Goal: Communication & Community: Answer question/provide support

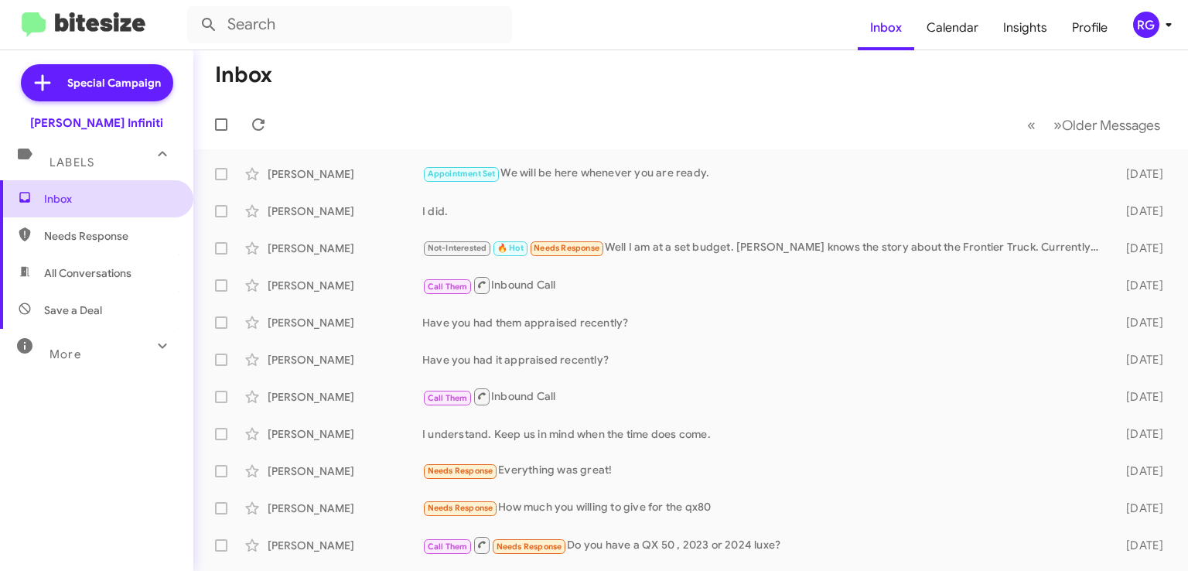
click at [63, 202] on span "Inbox" at bounding box center [109, 198] width 131 height 15
click at [252, 124] on icon at bounding box center [258, 124] width 19 height 19
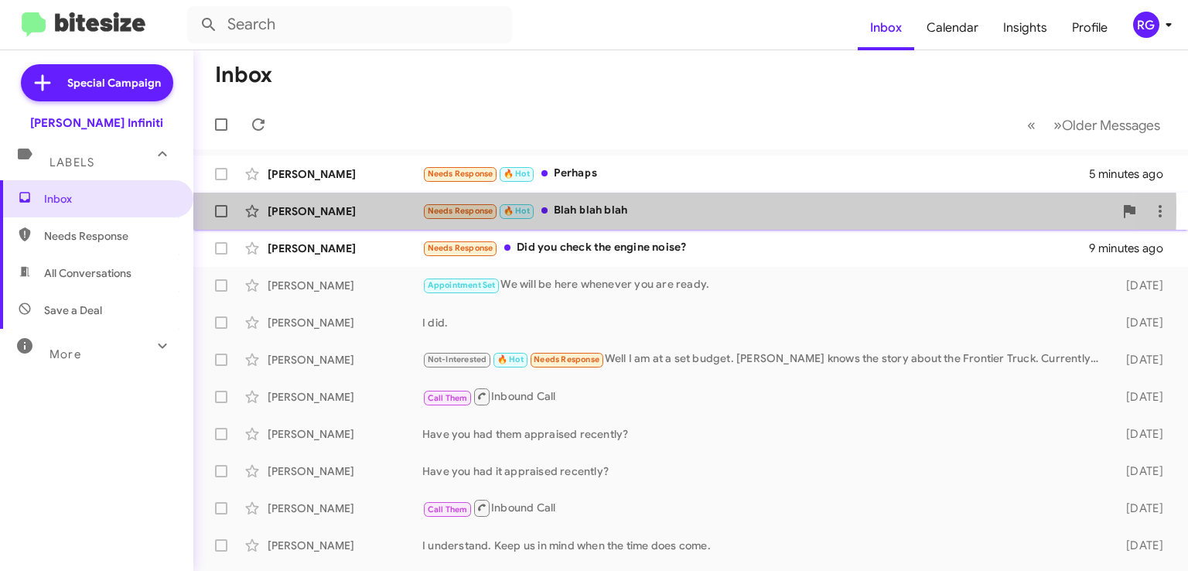
click at [566, 210] on div "Needs Response 🔥 Hot Blah blah blah" at bounding box center [767, 211] width 691 height 18
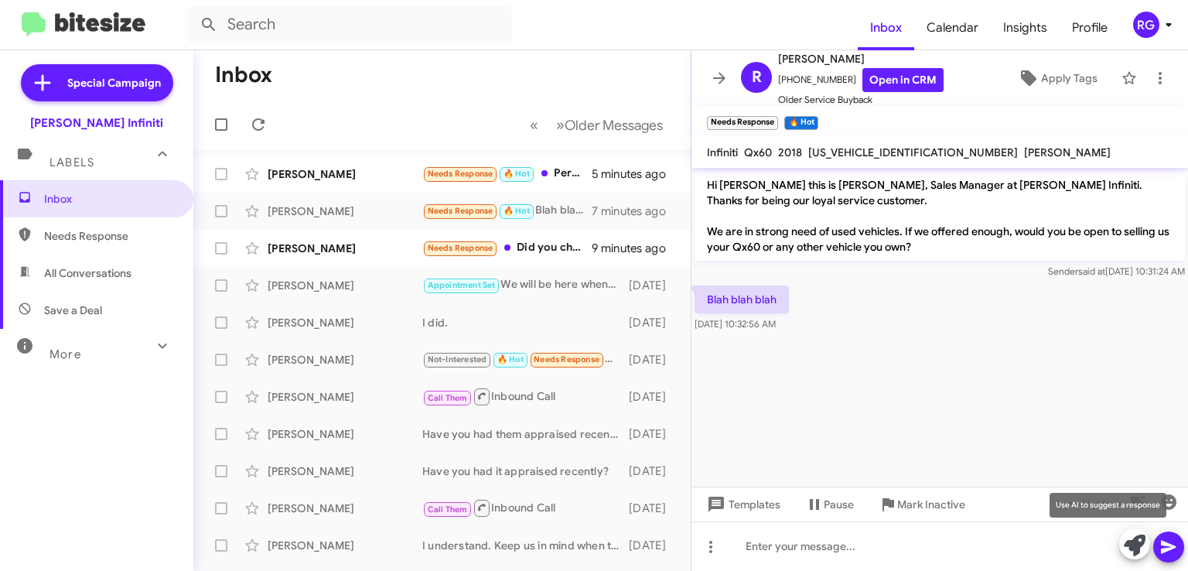
click at [1141, 551] on icon at bounding box center [1134, 545] width 22 height 22
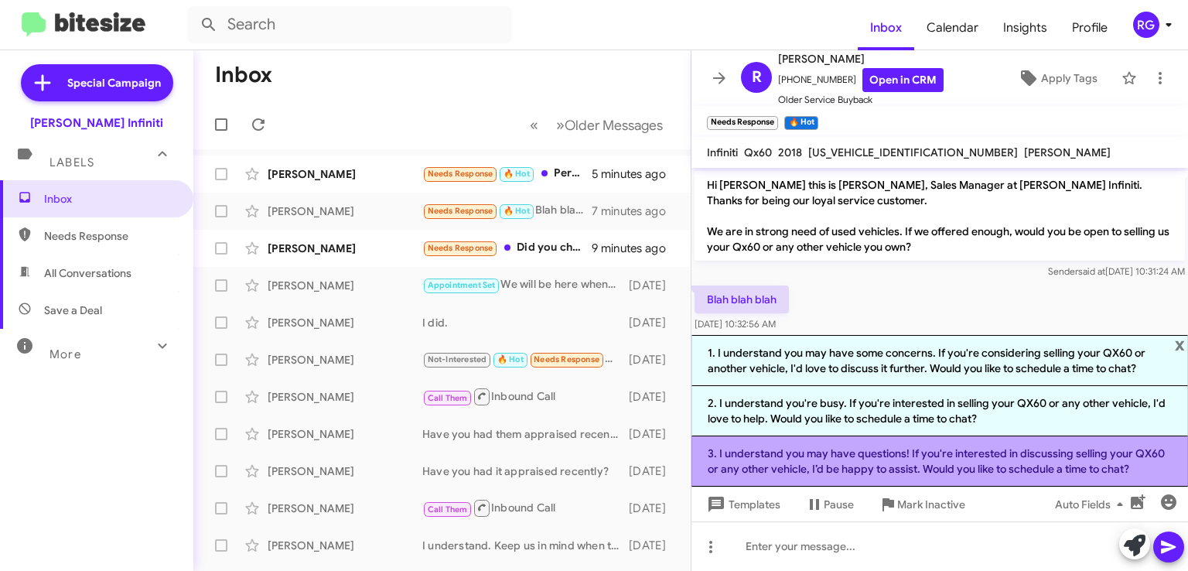
click at [861, 458] on li "3. I understand you may have questions! If you're interested in discussing sell…" at bounding box center [939, 461] width 496 height 50
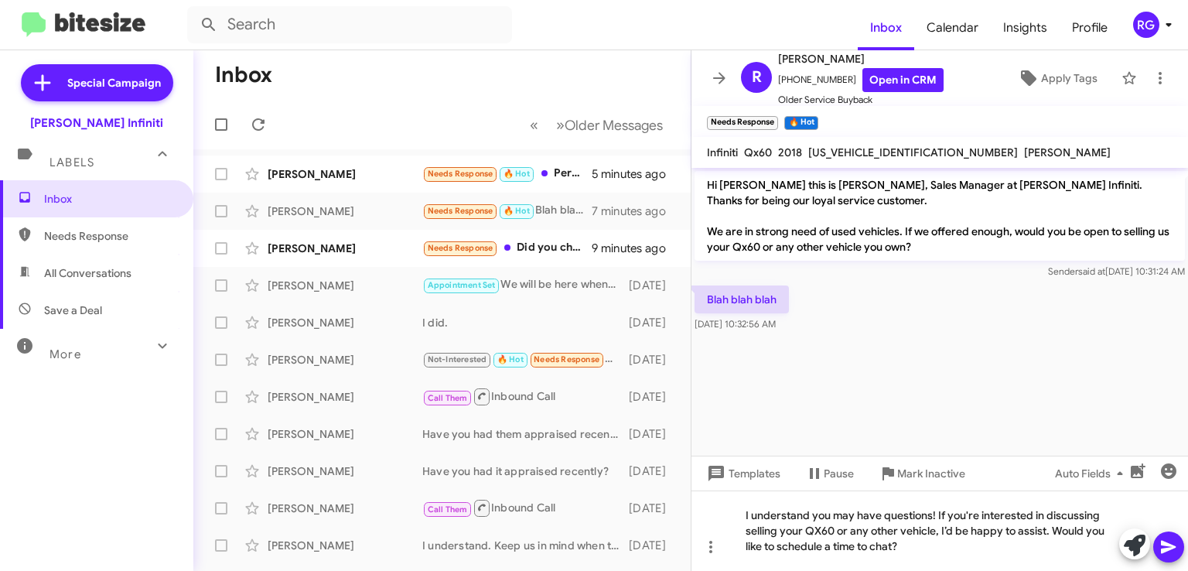
click at [1165, 548] on icon at bounding box center [1167, 546] width 15 height 13
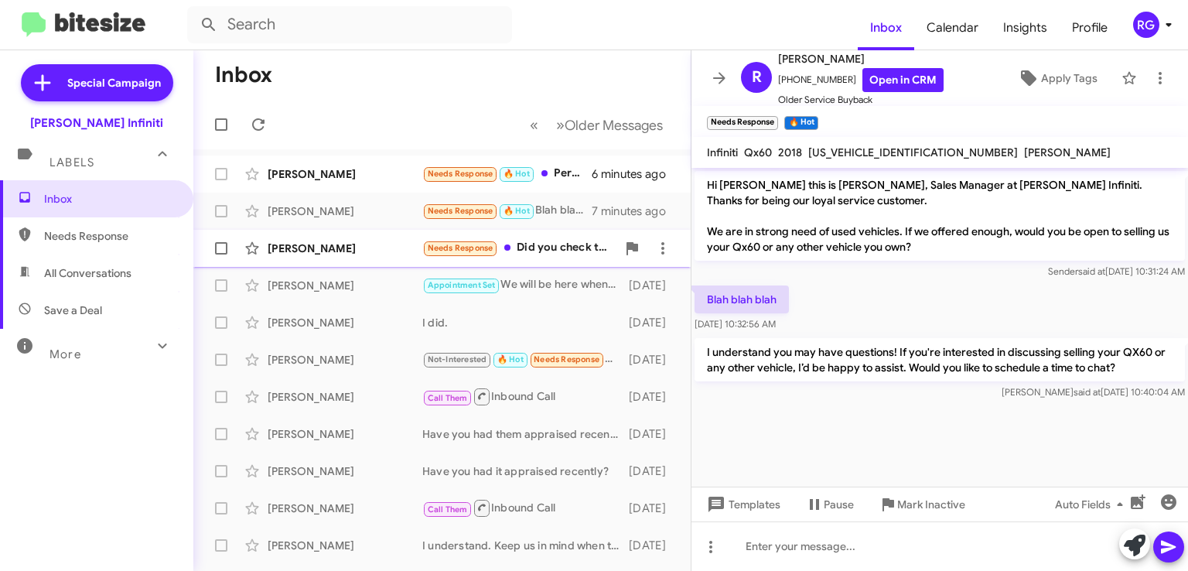
click at [560, 247] on div "Needs Response Did you check the engine noise?" at bounding box center [519, 248] width 194 height 18
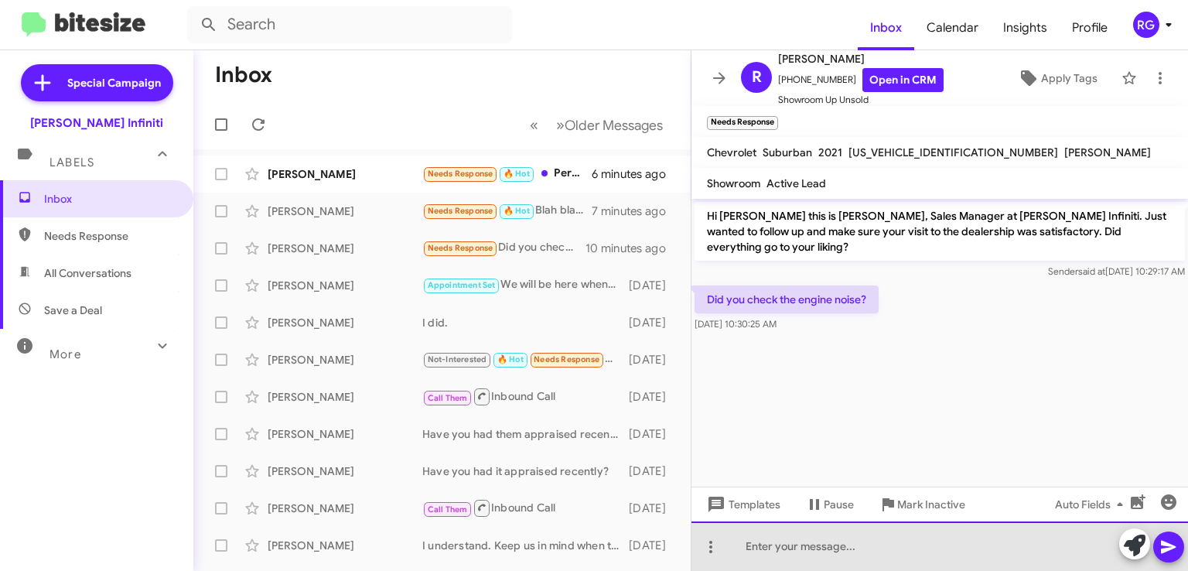
click at [782, 540] on div at bounding box center [939, 545] width 496 height 49
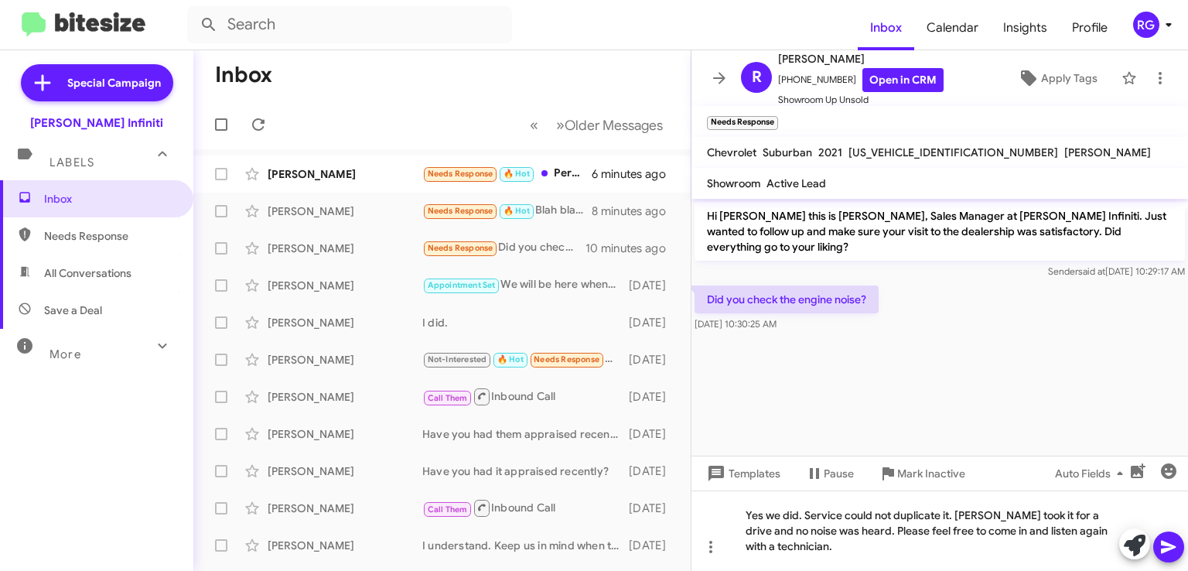
click at [1166, 554] on icon at bounding box center [1168, 546] width 19 height 19
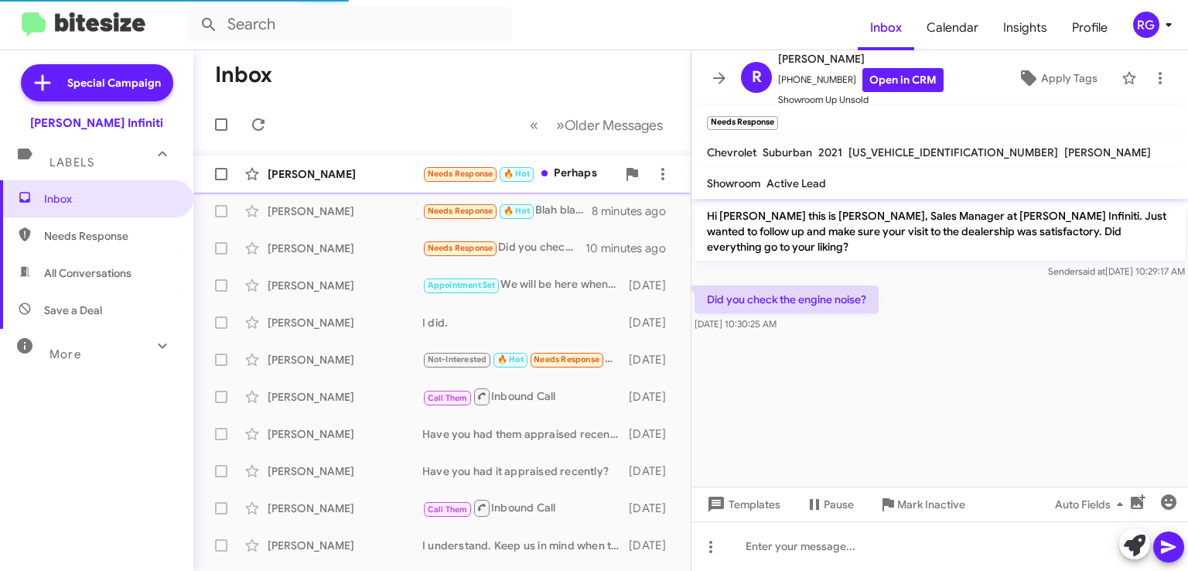
click at [591, 177] on div "Needs Response 🔥 Hot Perhaps" at bounding box center [519, 174] width 194 height 18
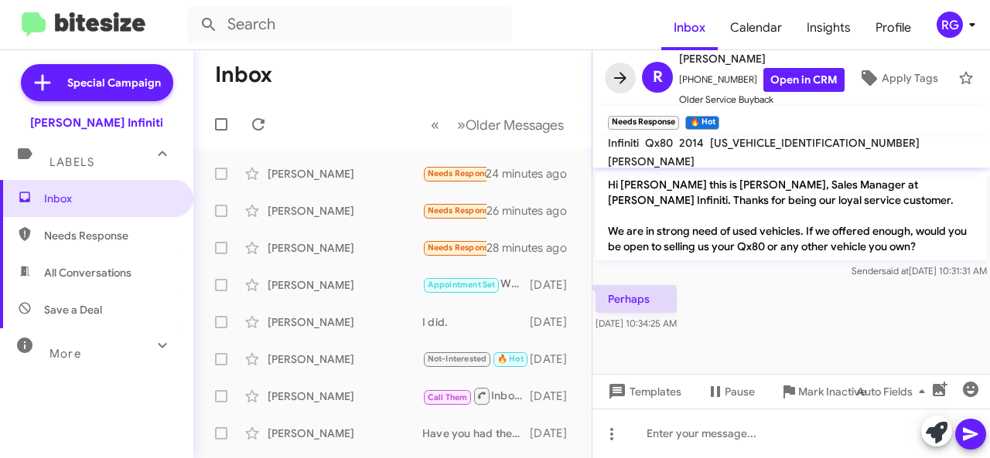
click at [626, 69] on icon at bounding box center [620, 78] width 19 height 19
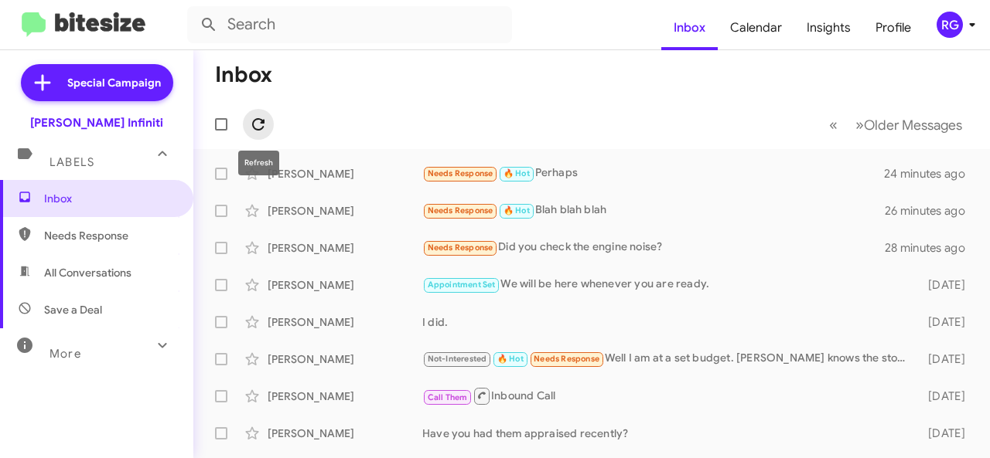
click at [264, 120] on icon at bounding box center [258, 124] width 12 height 12
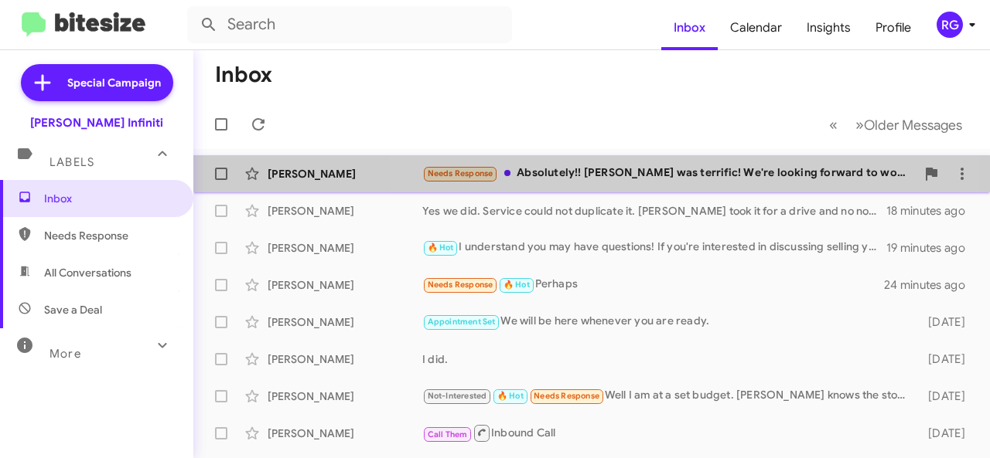
click at [627, 174] on div "Needs Response Absolutely!! [PERSON_NAME] was terrific! We're looking forward t…" at bounding box center [668, 174] width 493 height 18
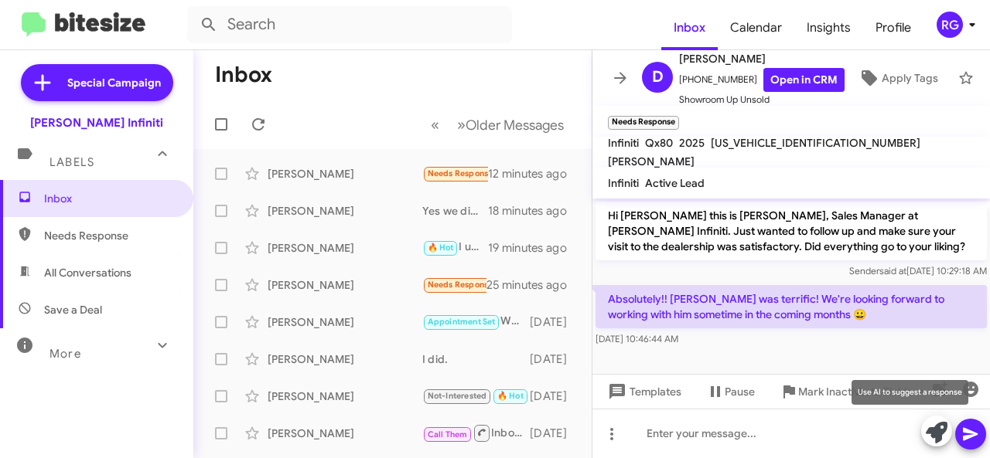
click at [932, 428] on icon at bounding box center [936, 433] width 22 height 22
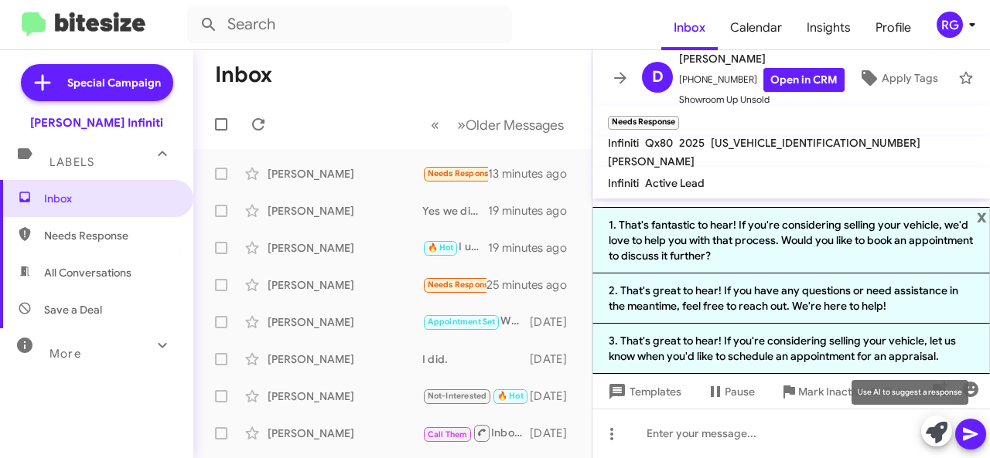
click at [929, 434] on icon at bounding box center [936, 433] width 22 height 22
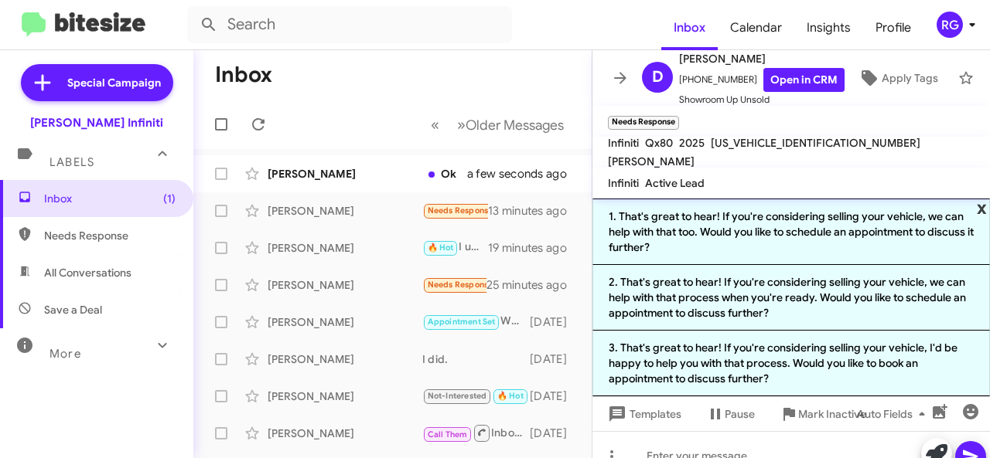
click at [976, 213] on span "x" at bounding box center [981, 208] width 10 height 19
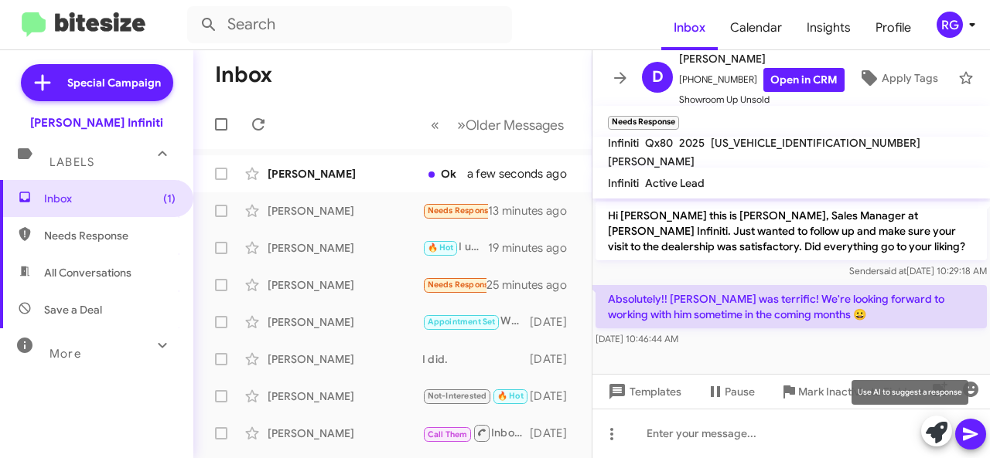
click at [934, 435] on icon at bounding box center [936, 433] width 22 height 22
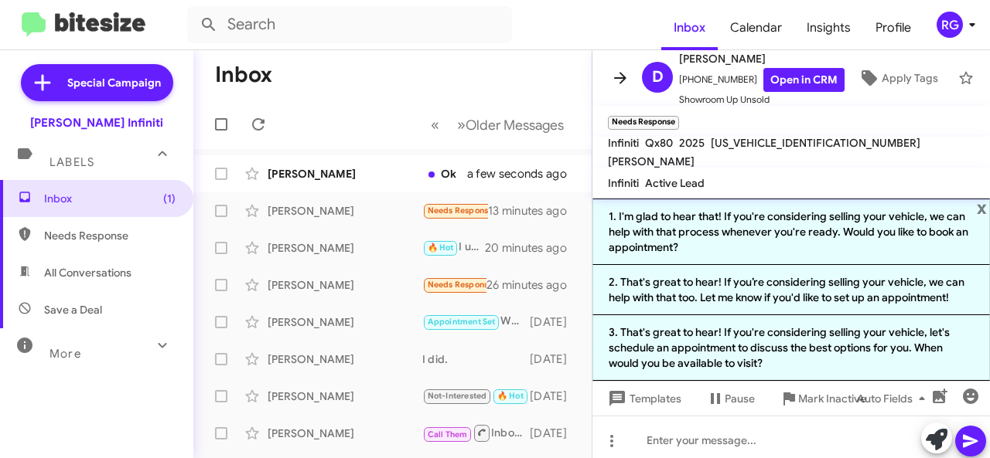
click at [617, 78] on icon at bounding box center [620, 78] width 19 height 19
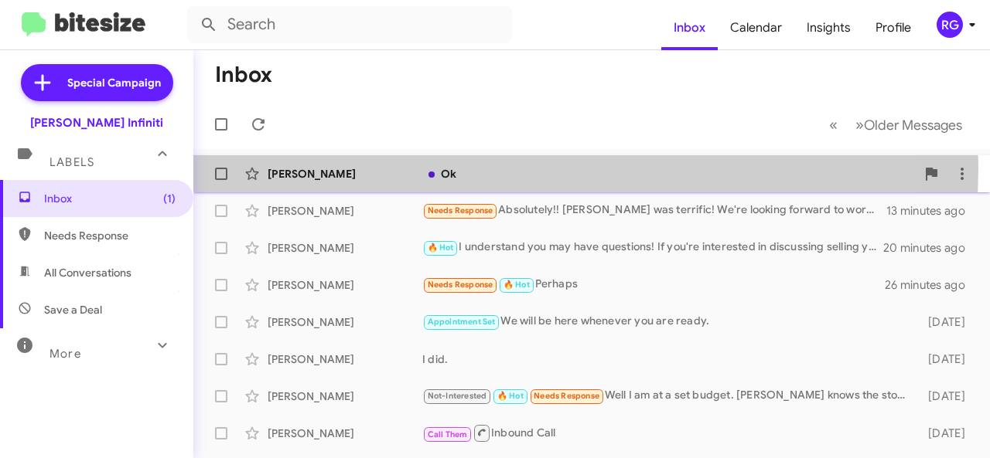
click at [456, 168] on div "Ok" at bounding box center [668, 173] width 493 height 15
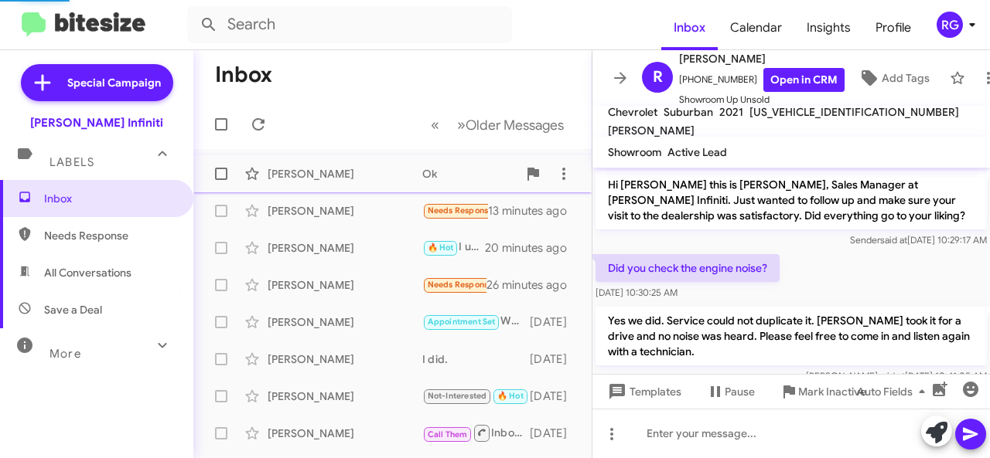
scroll to position [80, 0]
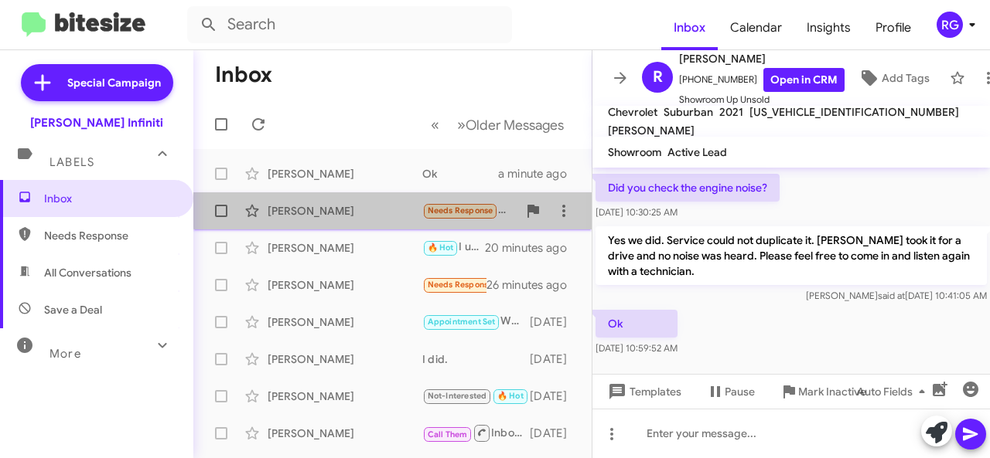
click at [487, 207] on span "Needs Response" at bounding box center [461, 211] width 66 height 10
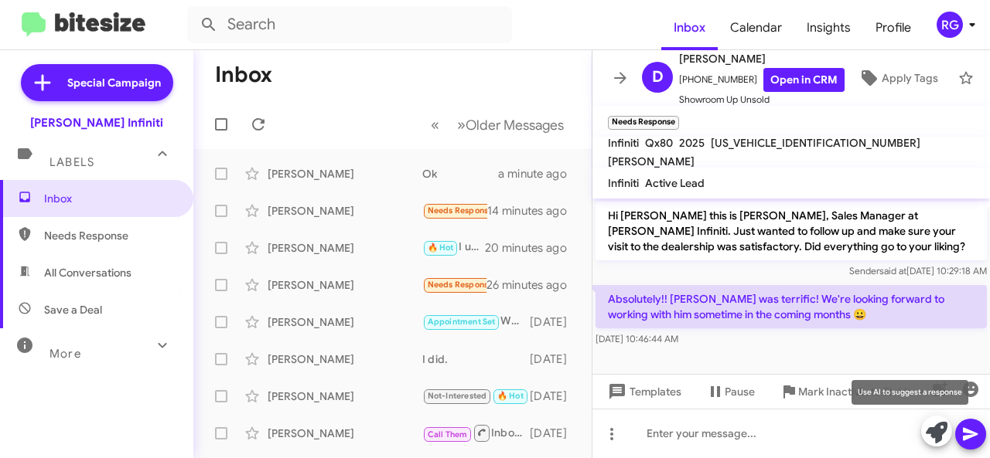
click at [940, 433] on icon at bounding box center [936, 433] width 22 height 22
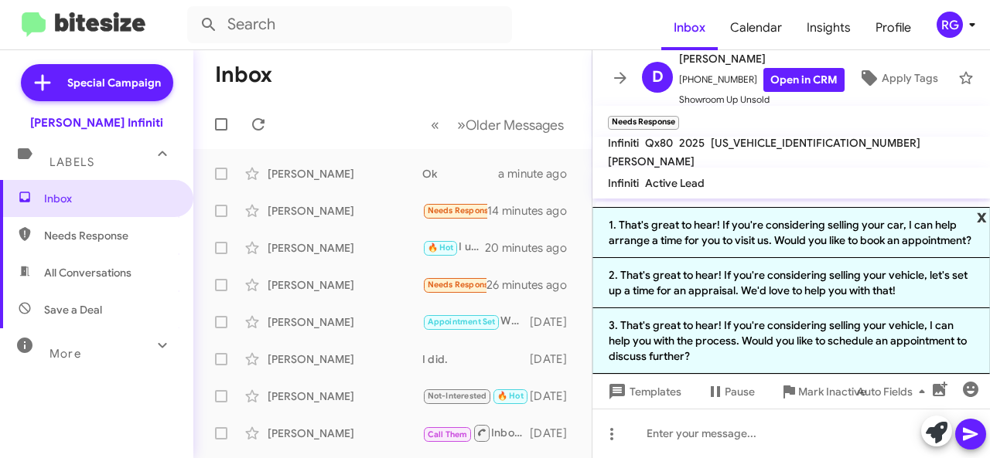
click at [976, 208] on span "x" at bounding box center [981, 216] width 10 height 19
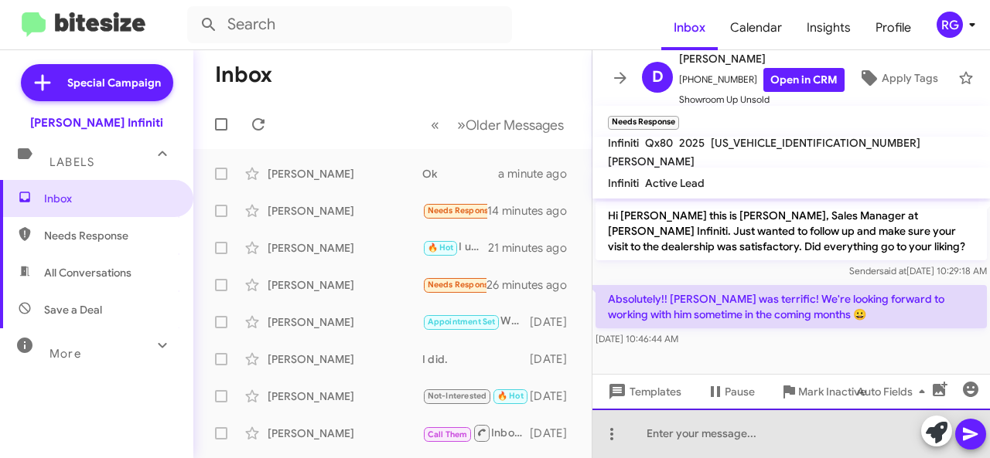
click at [661, 428] on div at bounding box center [790, 433] width 397 height 49
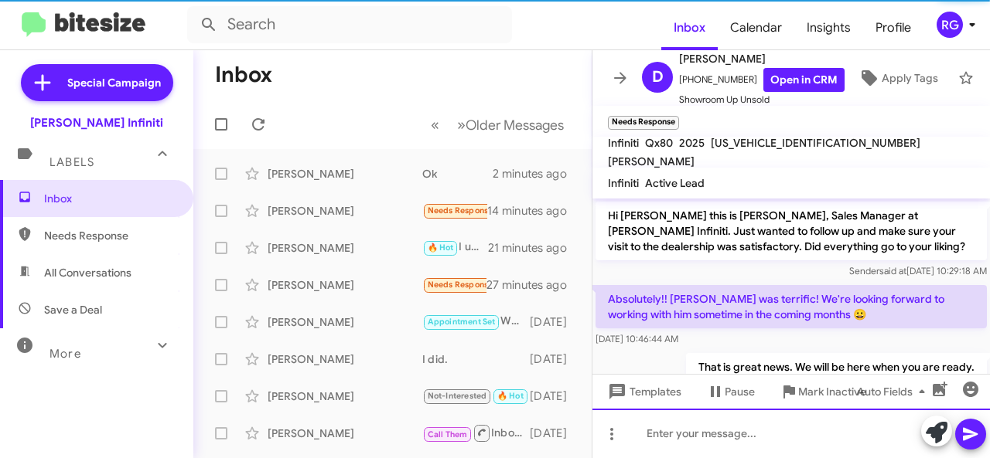
scroll to position [39, 0]
